Goal: Check status: Check status

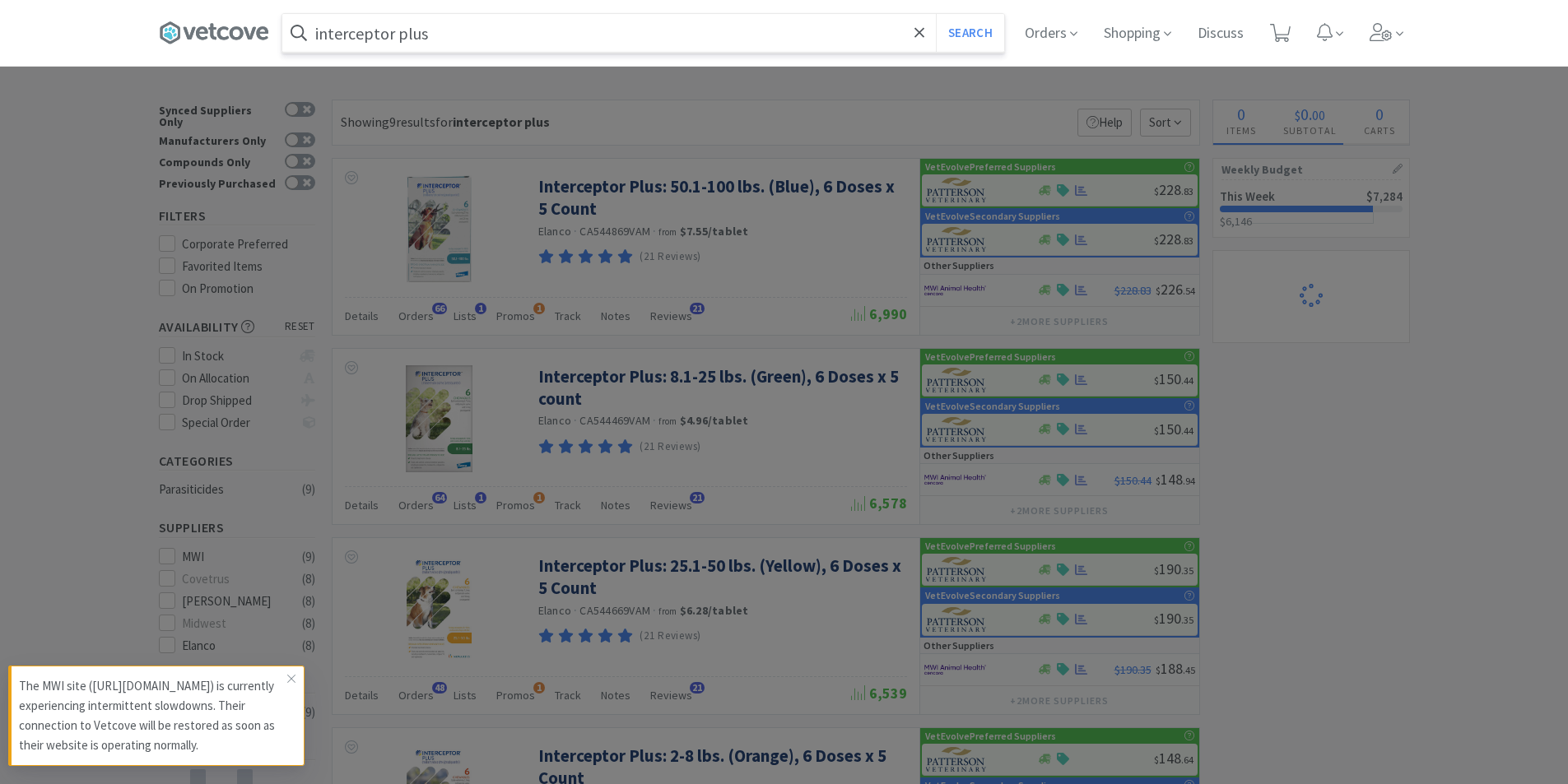
click at [488, 32] on input "interceptor plus" at bounding box center [643, 33] width 722 height 38
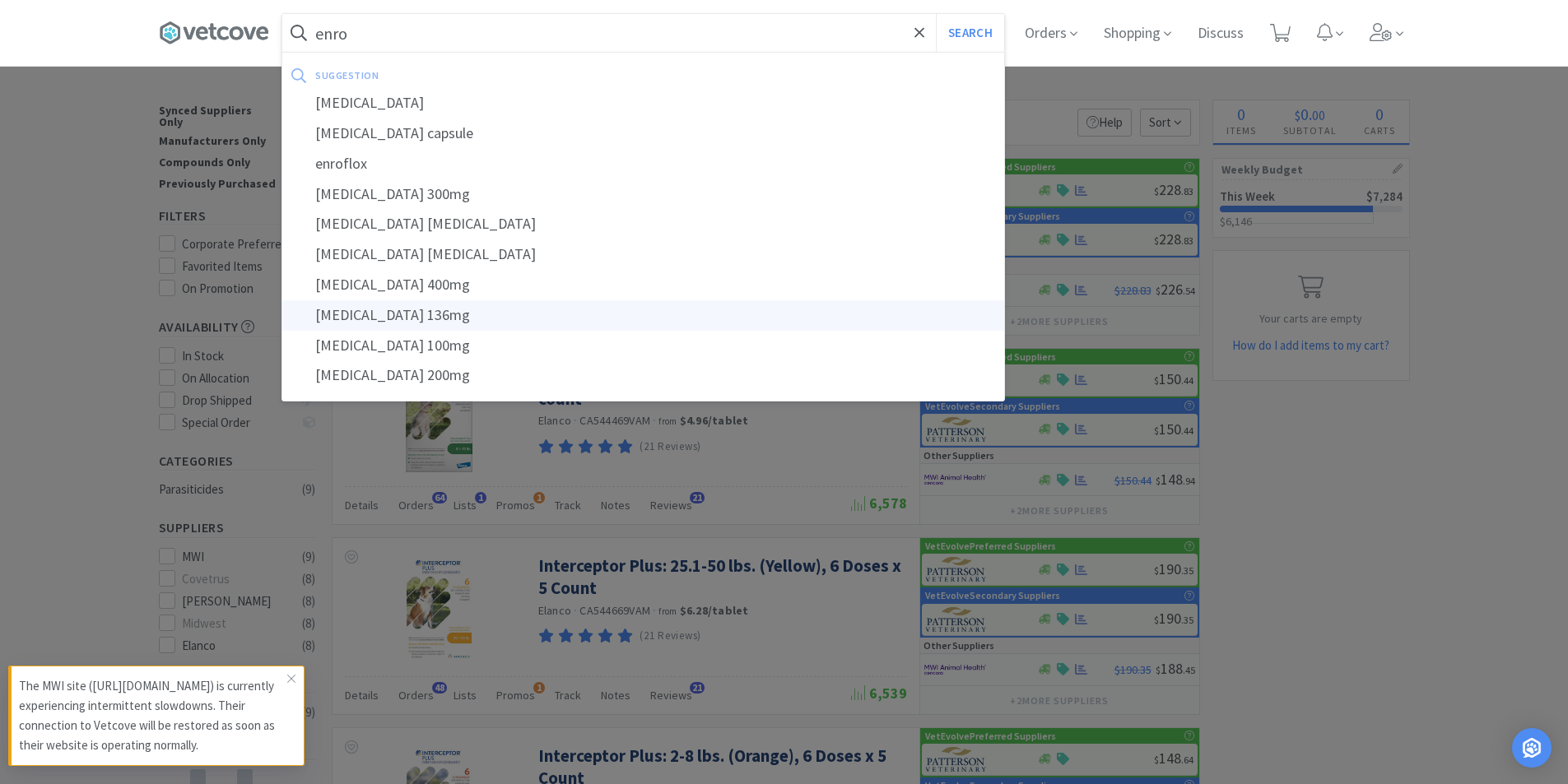
click at [428, 314] on div "[MEDICAL_DATA] 136mg" at bounding box center [643, 315] width 722 height 31
type input "[MEDICAL_DATA] 136mg"
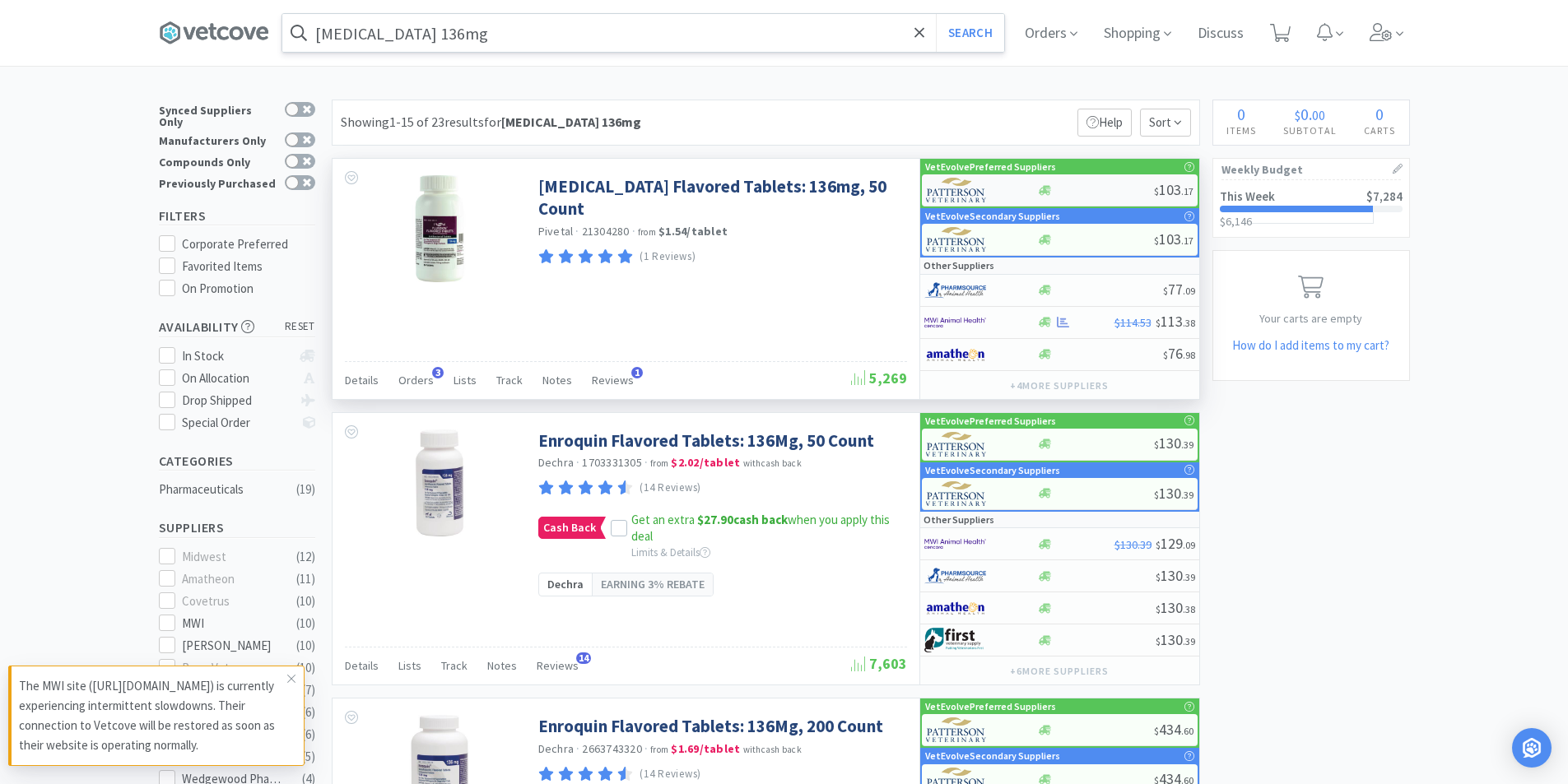
click at [986, 185] on img at bounding box center [956, 190] width 62 height 25
select select "1"
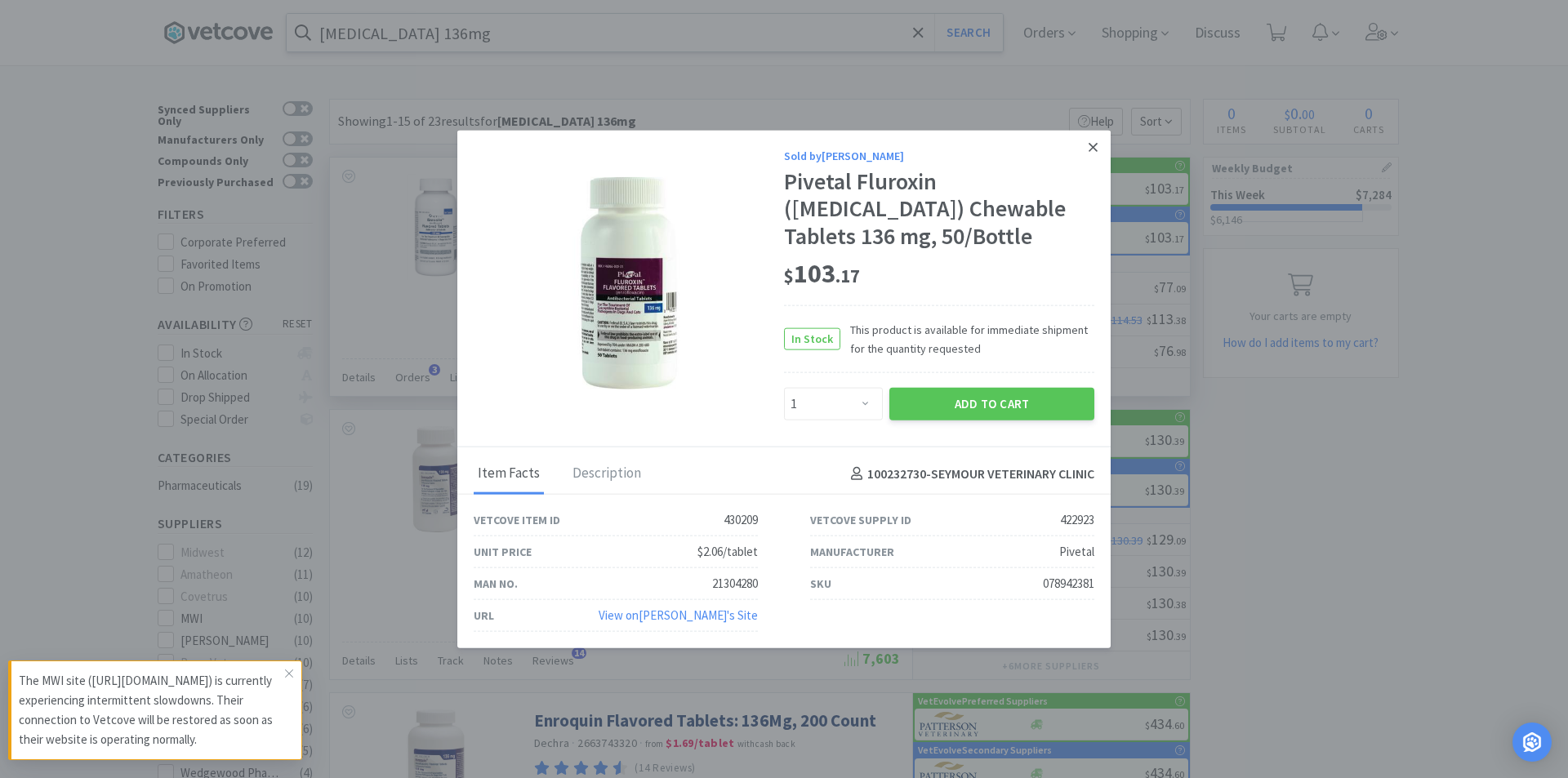
click at [1094, 144] on icon at bounding box center [1093, 147] width 9 height 15
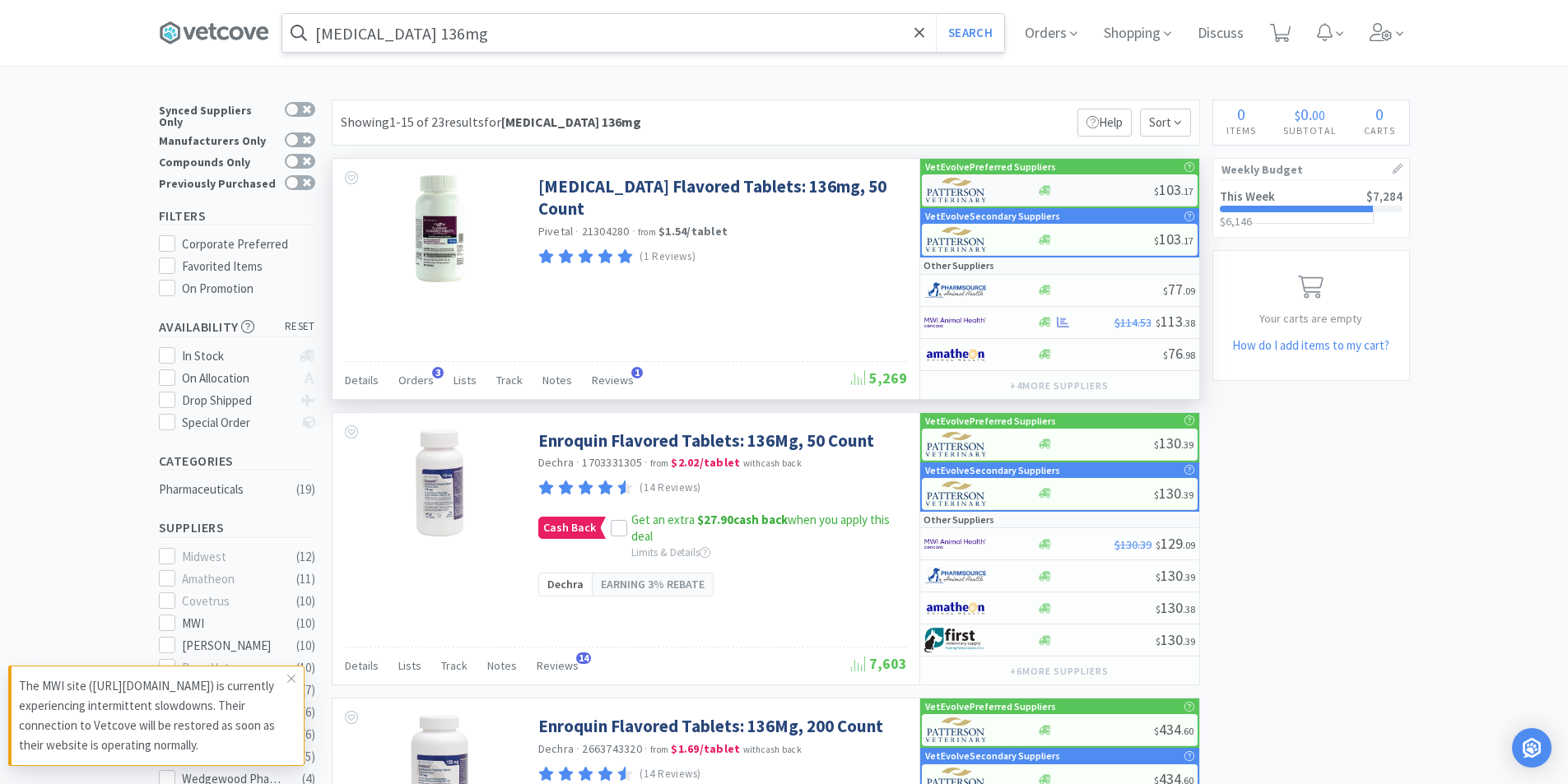
click at [997, 190] on div at bounding box center [971, 190] width 91 height 28
select select "1"
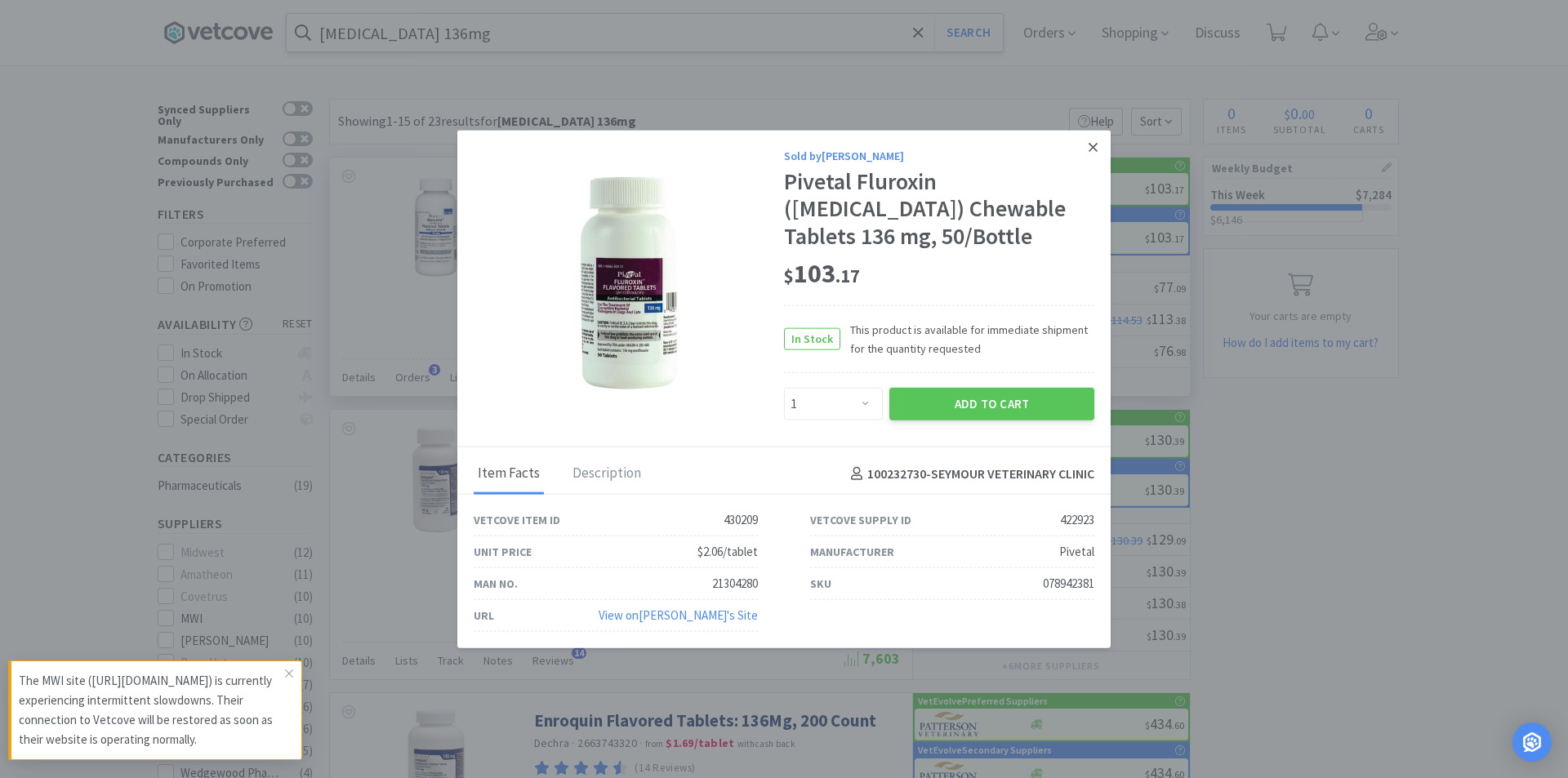
click at [1095, 152] on icon at bounding box center [1093, 147] width 9 height 15
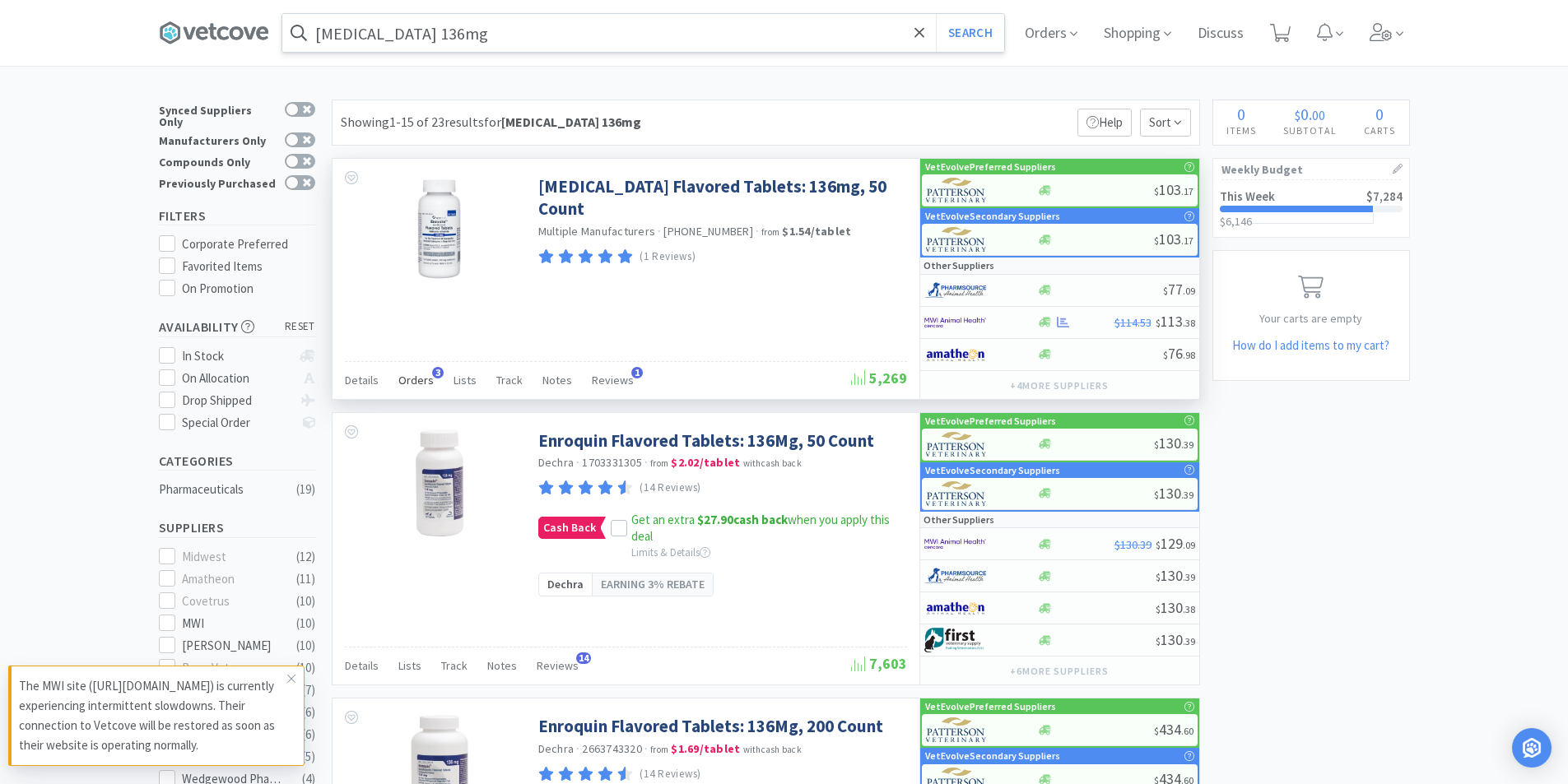
click at [419, 378] on span "Orders" at bounding box center [415, 380] width 36 height 15
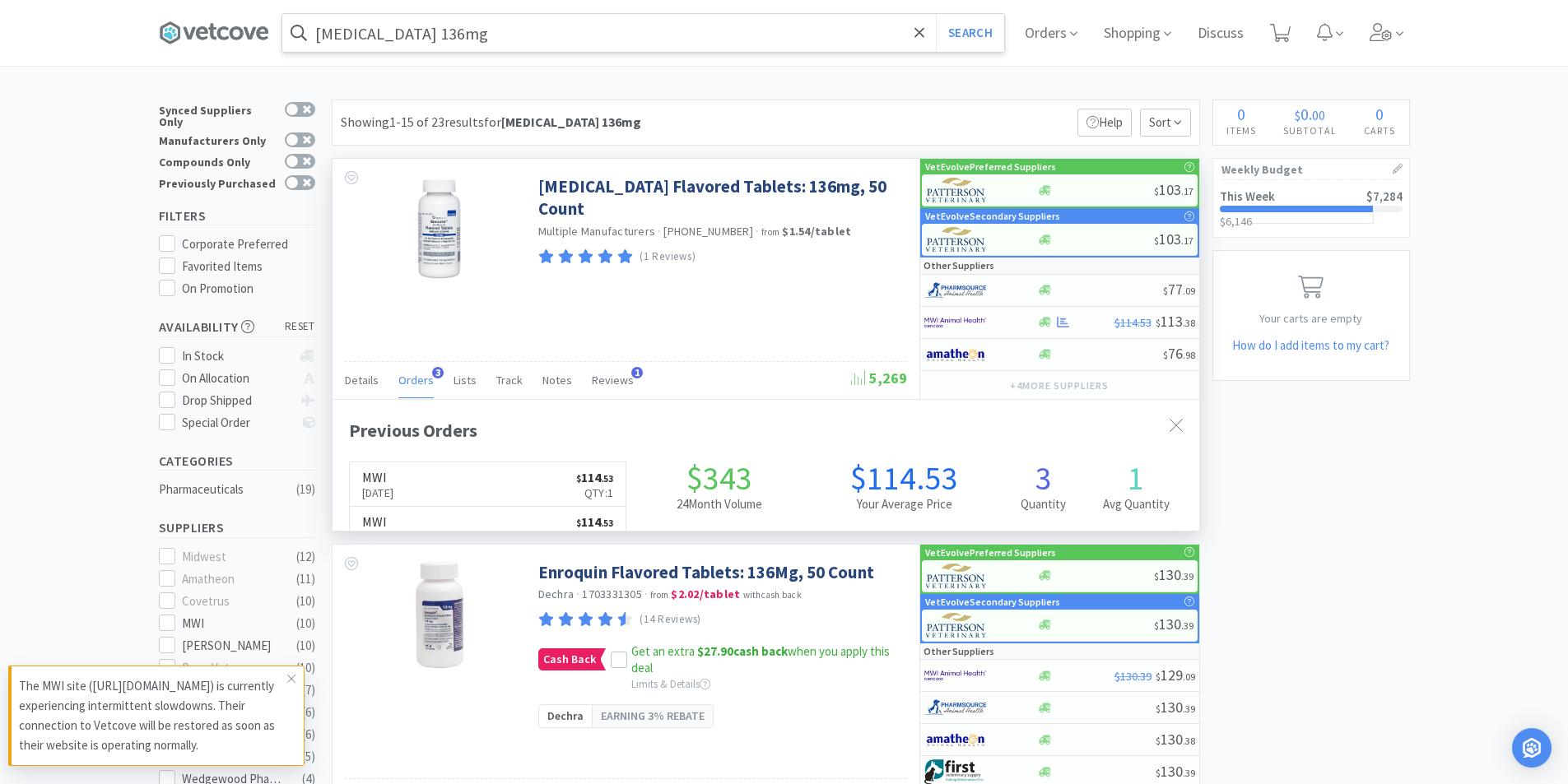
scroll to position [426, 866]
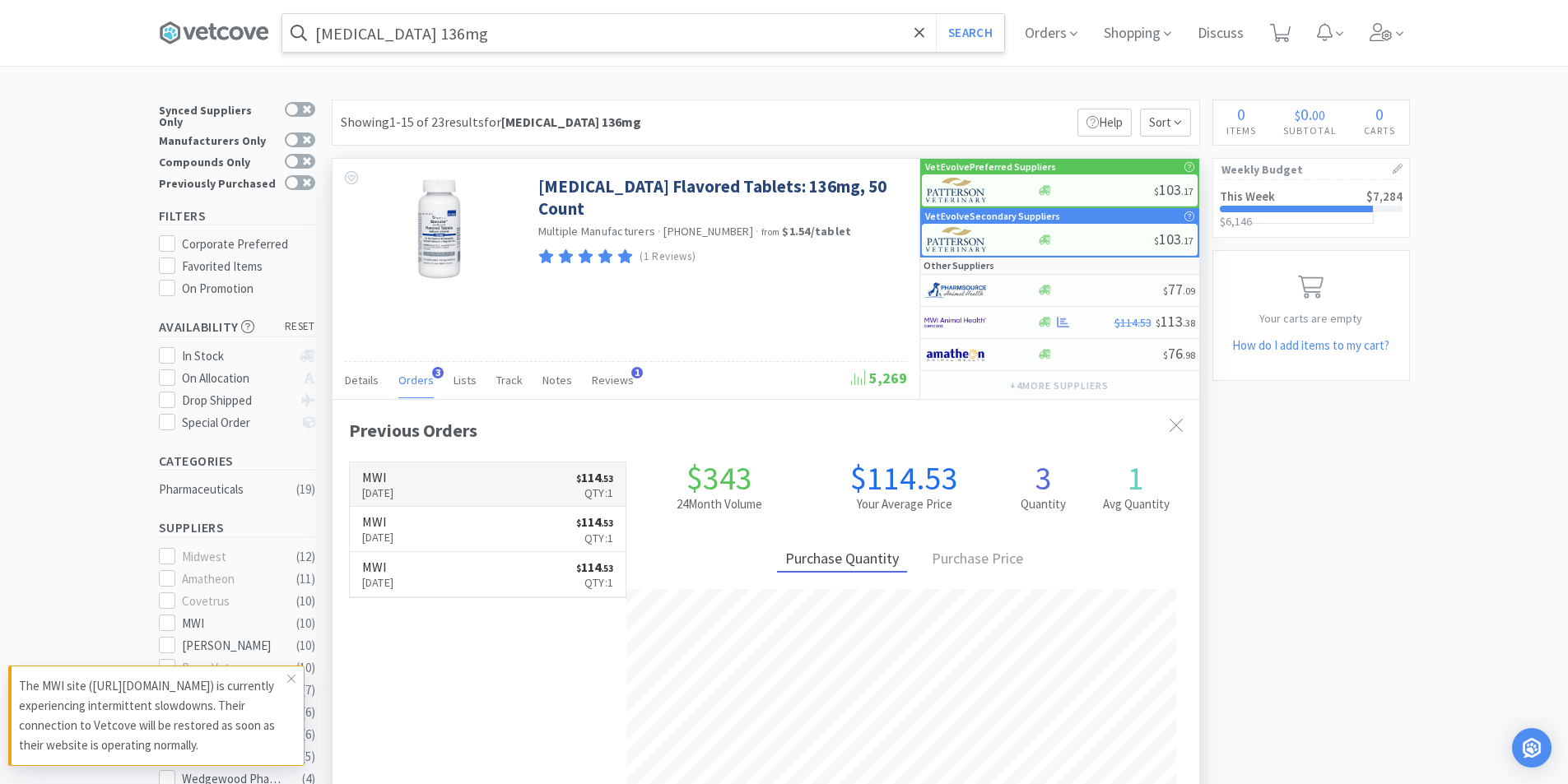
click at [464, 493] on link "MWI [DATE] $ 114 . 53 Qty: 1" at bounding box center [488, 484] width 277 height 45
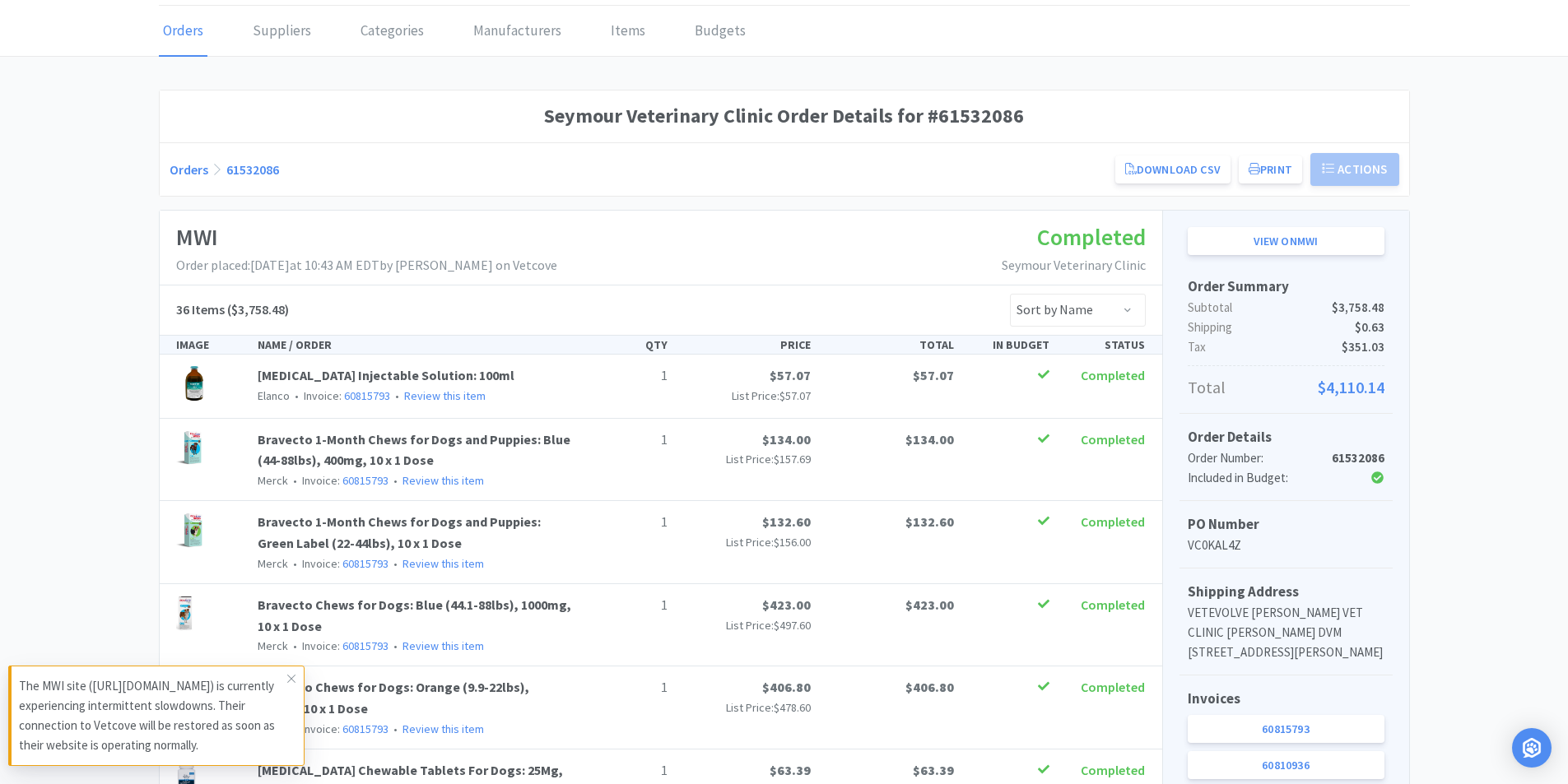
scroll to position [411, 0]
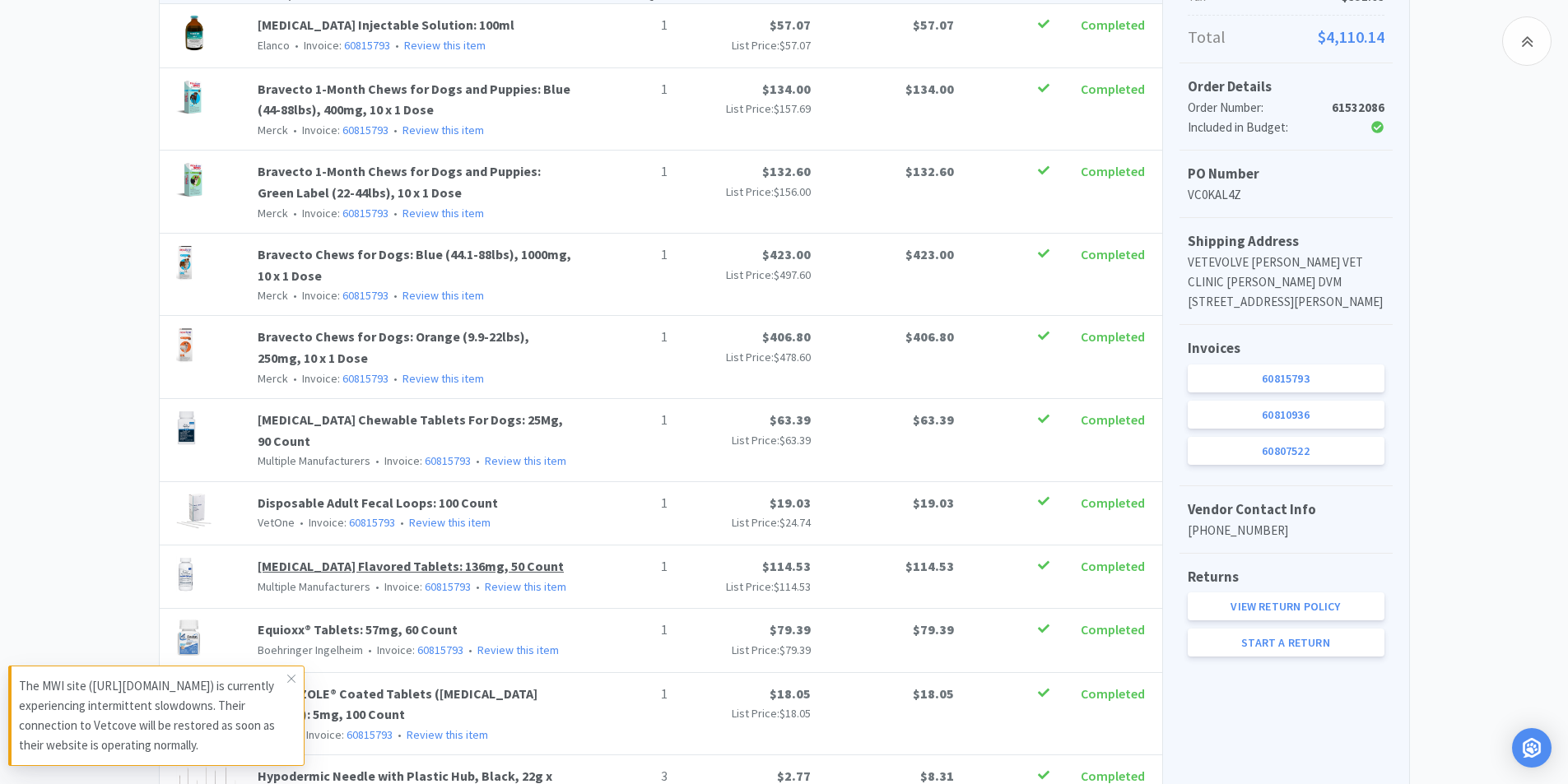
click at [424, 558] on link "[MEDICAL_DATA] Flavored Tablets: 136mg, 50 Count" at bounding box center [410, 566] width 306 height 17
